Goal: Information Seeking & Learning: Learn about a topic

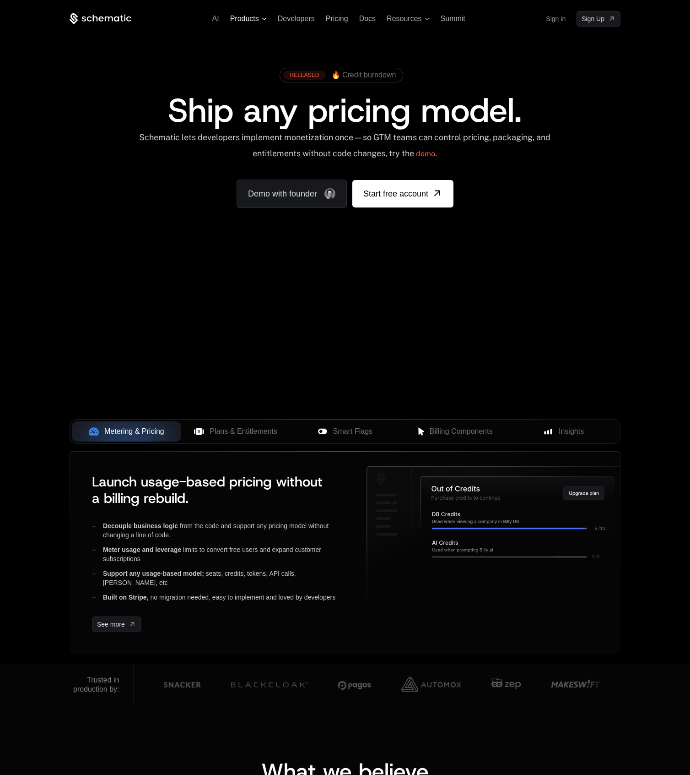
click at [241, 17] on span "Products" at bounding box center [244, 19] width 29 height 8
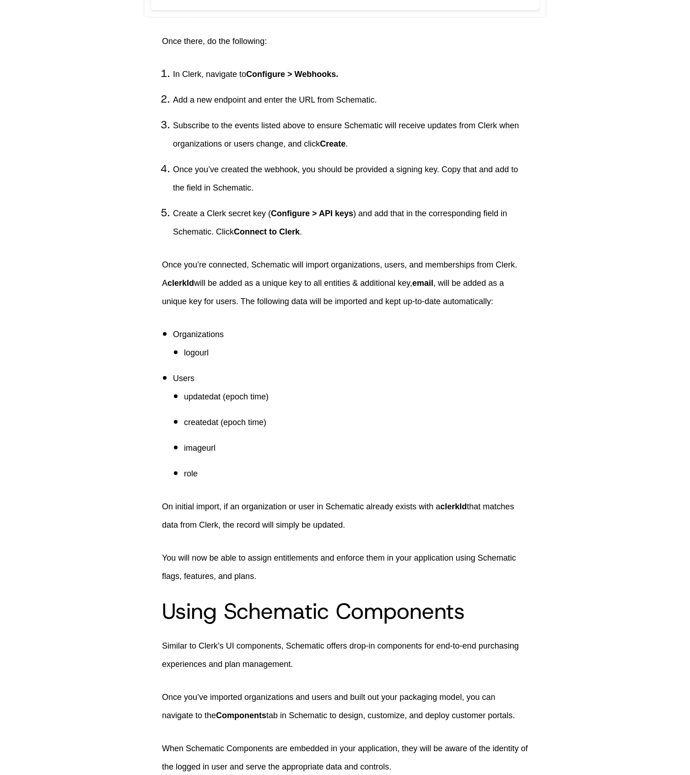
scroll to position [1807, 0]
